Goal: Information Seeking & Learning: Find specific fact

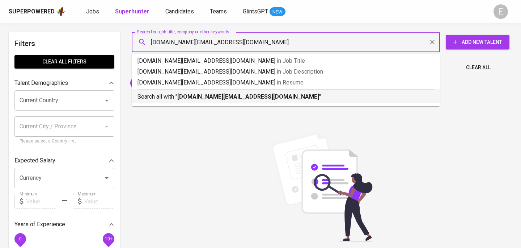
click at [177, 96] on p "Search all with " [DOMAIN_NAME][EMAIL_ADDRESS][DOMAIN_NAME] "" at bounding box center [286, 96] width 297 height 9
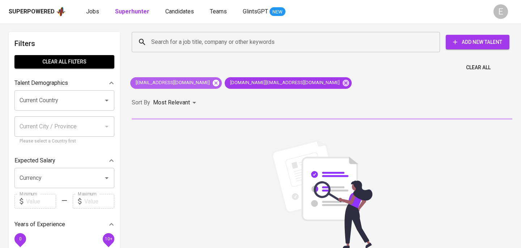
click at [213, 83] on icon at bounding box center [216, 82] width 7 height 7
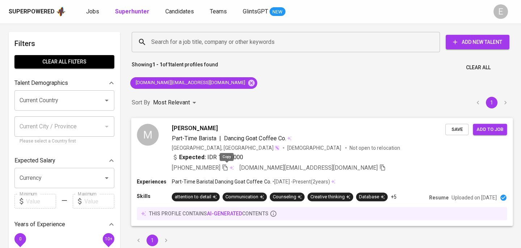
click at [227, 167] on icon "button" at bounding box center [225, 167] width 7 height 7
click at [190, 45] on input "Search for a job title, company or other keywords" at bounding box center [288, 42] width 277 height 14
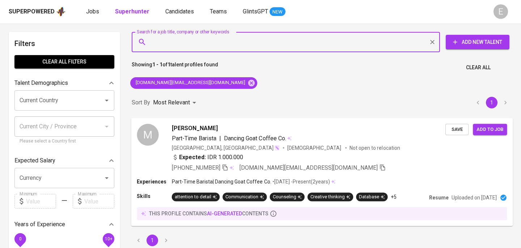
paste input "[PERSON_NAME][EMAIL_ADDRESS][PERSON_NAME][DOMAIN_NAME]"
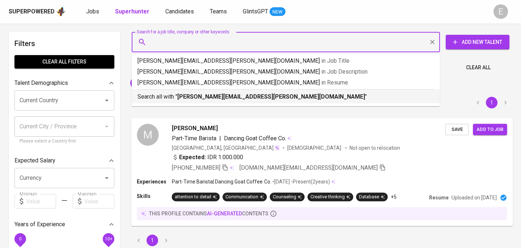
type input "[PERSON_NAME][EMAIL_ADDRESS][PERSON_NAME][DOMAIN_NAME]"
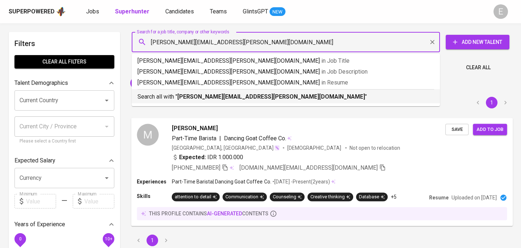
click at [195, 95] on b "[PERSON_NAME][EMAIL_ADDRESS][PERSON_NAME][DOMAIN_NAME]" at bounding box center [271, 96] width 188 height 7
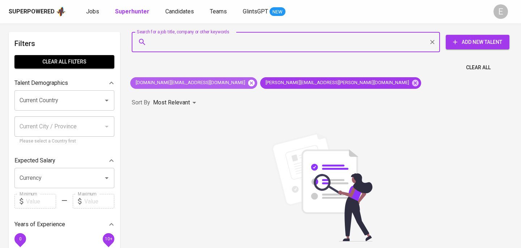
click at [248, 84] on icon at bounding box center [251, 82] width 7 height 7
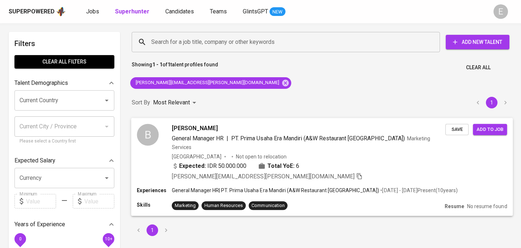
click at [367, 161] on div "Expected: IDR 50.000.000 Total YoE: 6" at bounding box center [309, 166] width 274 height 10
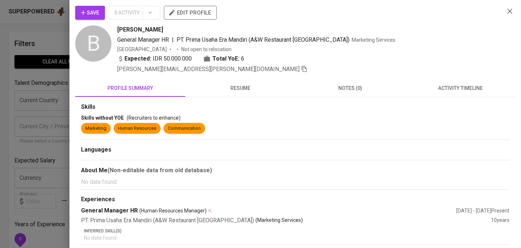
click at [250, 89] on span "resume" at bounding box center [240, 88] width 101 height 9
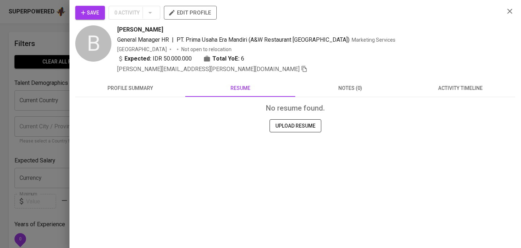
click at [164, 92] on button "profile summary" at bounding box center [130, 87] width 110 height 17
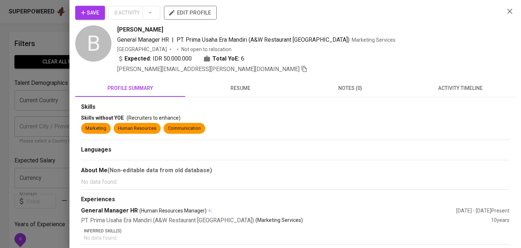
click at [30, 114] on div at bounding box center [260, 124] width 521 height 248
